Goal: Transaction & Acquisition: Purchase product/service

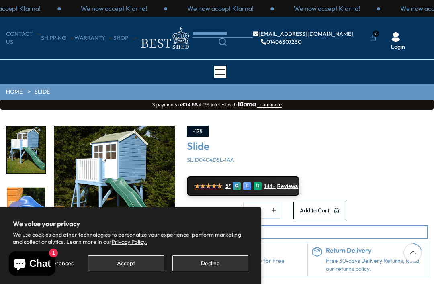
scroll to position [139, 48]
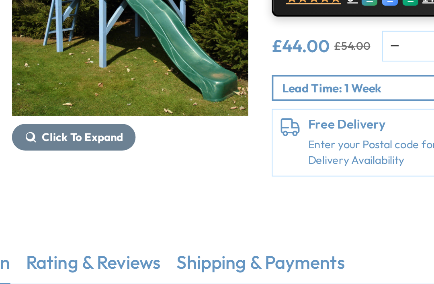
click at [113, 62] on img "6 / 9" at bounding box center [114, 47] width 121 height 121
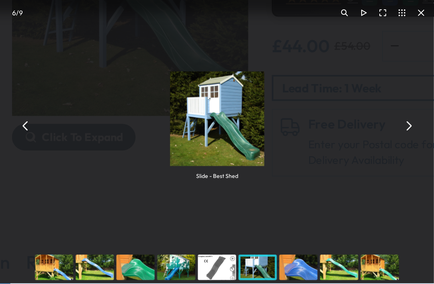
click at [203, 63] on div "Slide - Best Shed" at bounding box center [159, 112] width 222 height 128
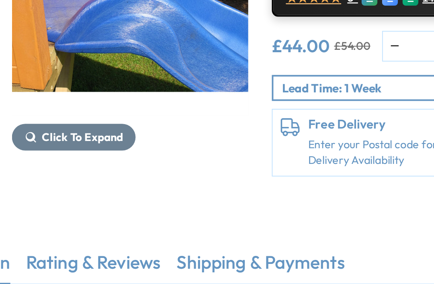
click at [54, 53] on img "7 / 9" at bounding box center [114, 47] width 121 height 121
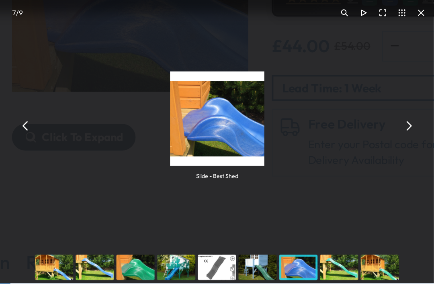
click at [56, 108] on button "You can close this modal content with the ESC key" at bounding box center [61, 113] width 10 height 10
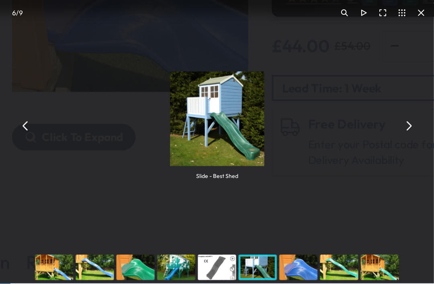
click at [56, 108] on button "You can close this modal content with the ESC key" at bounding box center [61, 113] width 10 height 10
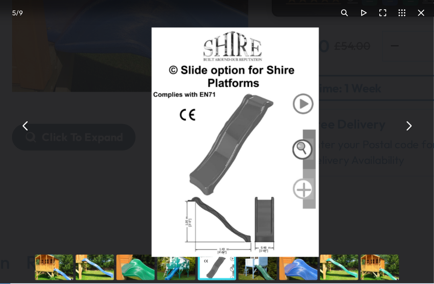
click at [49, 176] on div "You can close this modal content with the ESC key" at bounding box center [159, 184] width 220 height 16
